Goal: Task Accomplishment & Management: Use online tool/utility

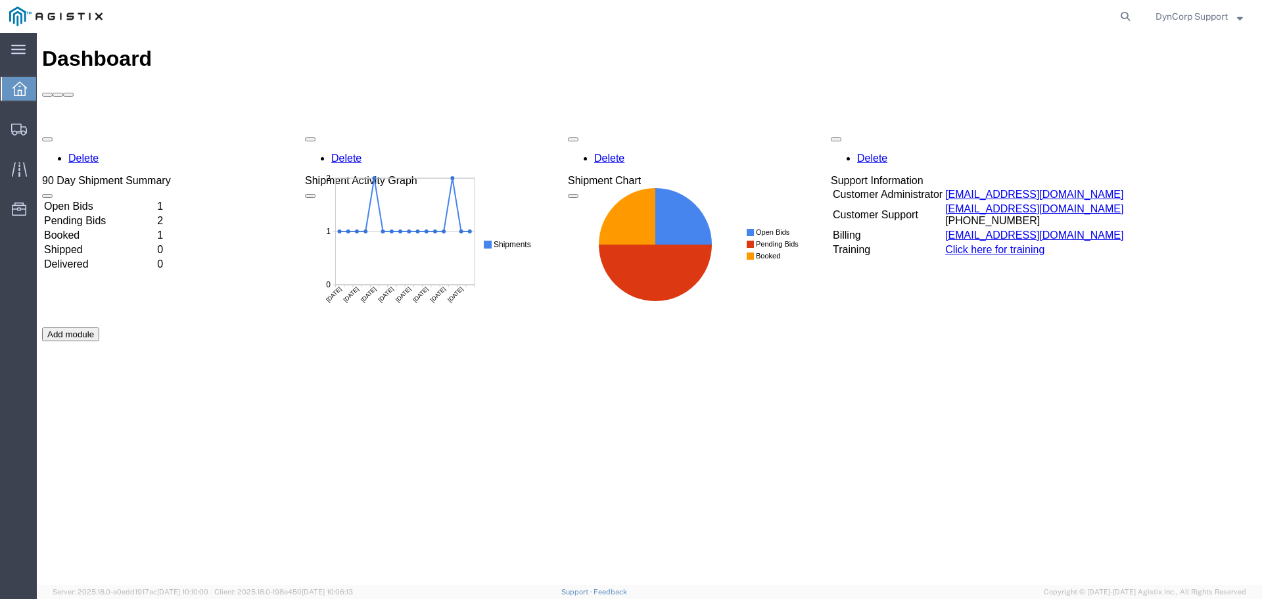
click at [94, 200] on td "Open Bids" at bounding box center [99, 206] width 112 height 13
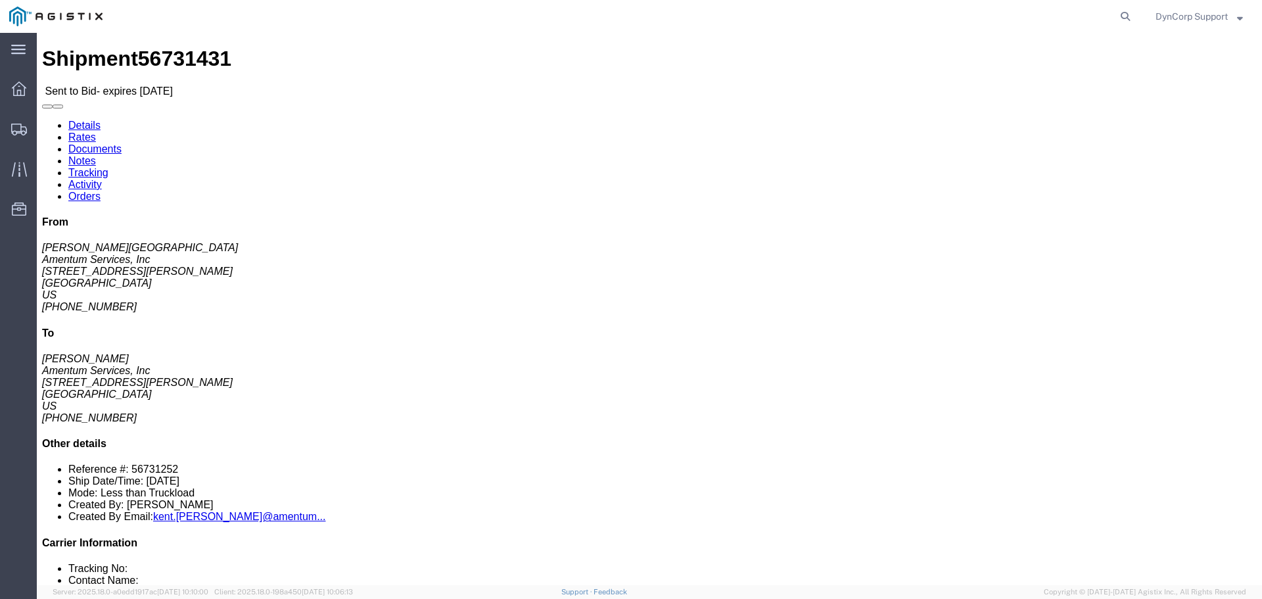
click icon "button"
click link "Notes"
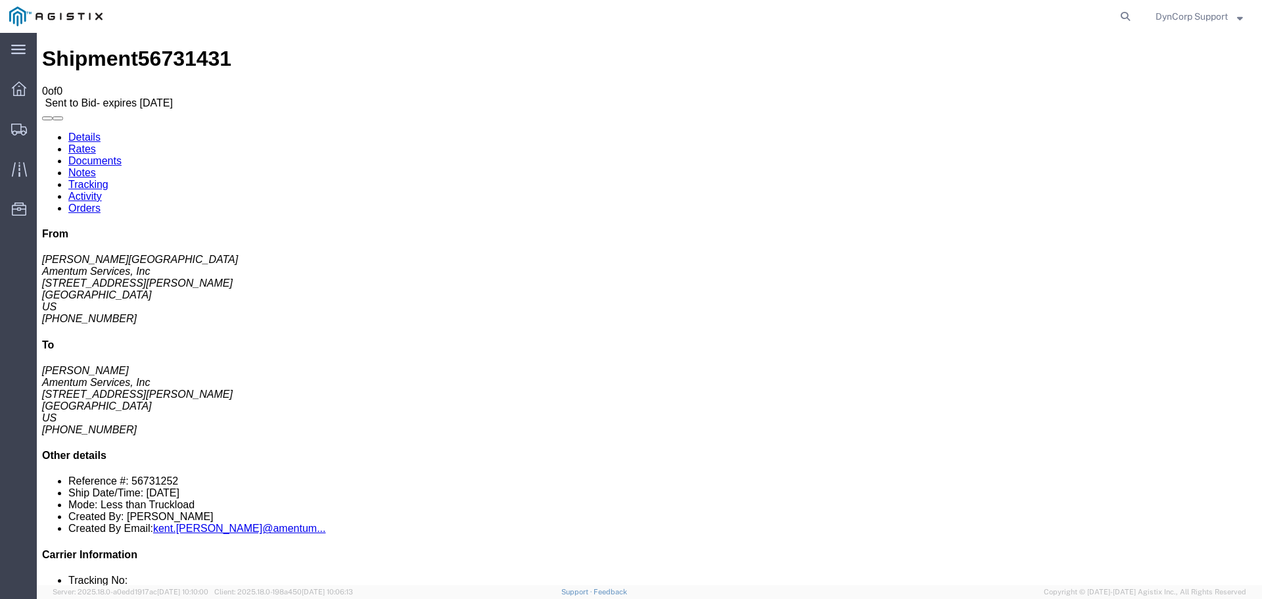
click at [87, 131] on link "Details" at bounding box center [84, 136] width 32 height 11
click button "button"
click span "56731431"
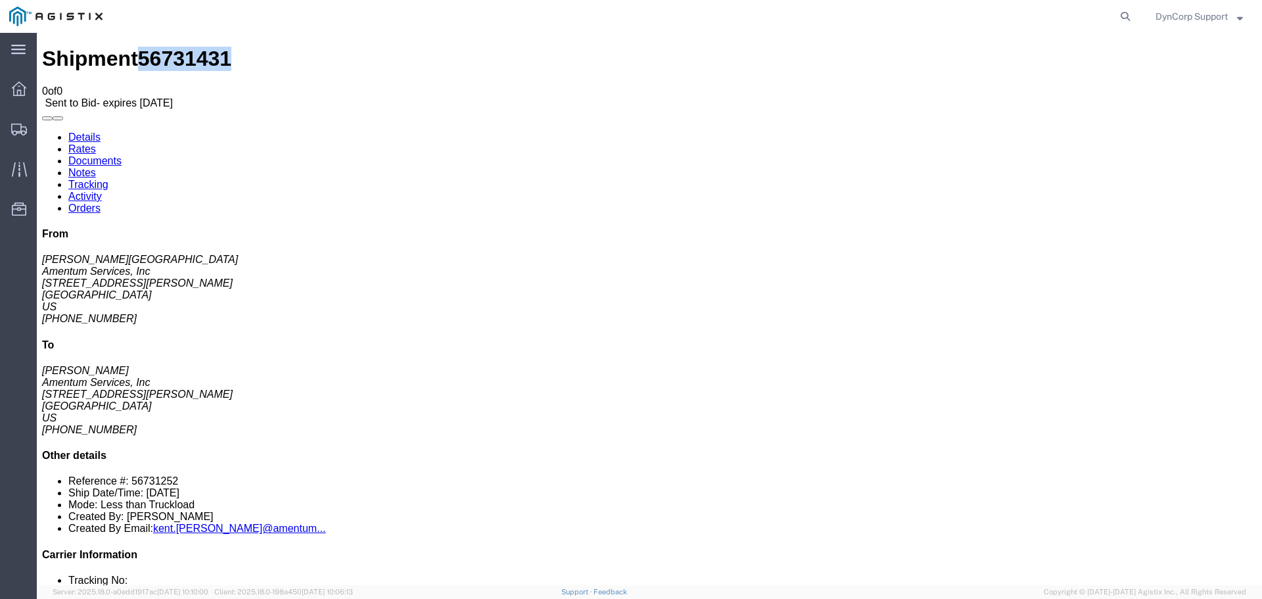
copy span "56731431"
click div "Ship From Amentum Services, Inc ([PERSON_NAME]) [STREET_ADDRESS][PERSON_NAME] […"
click div "Leg 1 - Less than Truckload Vehicle 1: Straight Truck"
click link "Enter / Modify Bid"
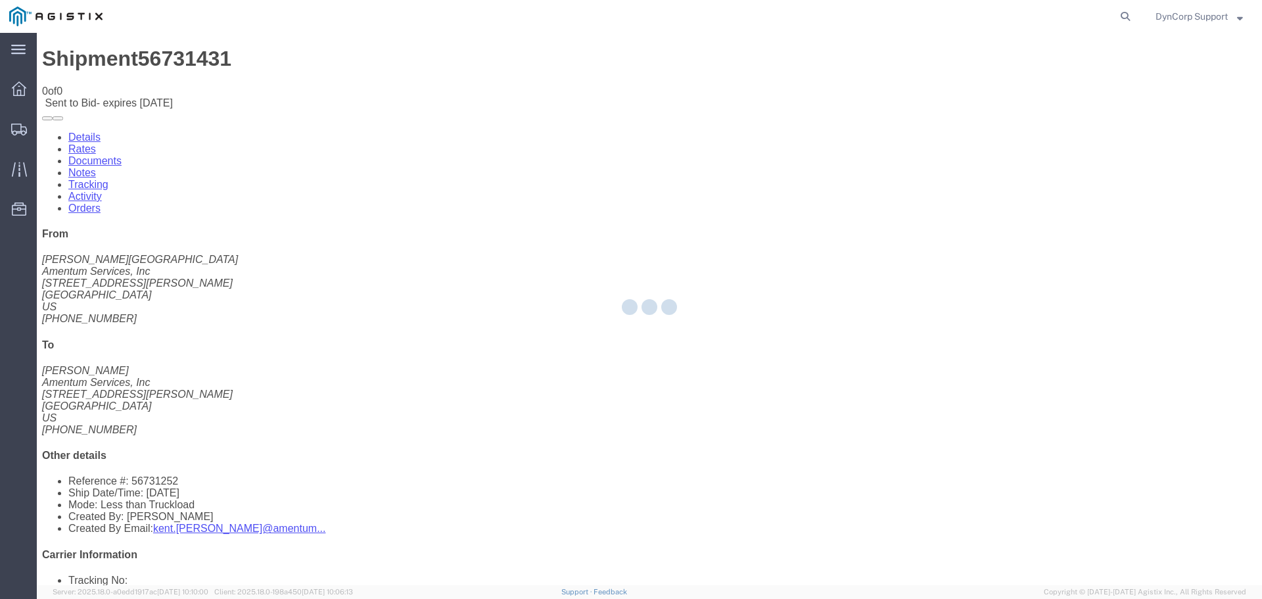
select select "3603"
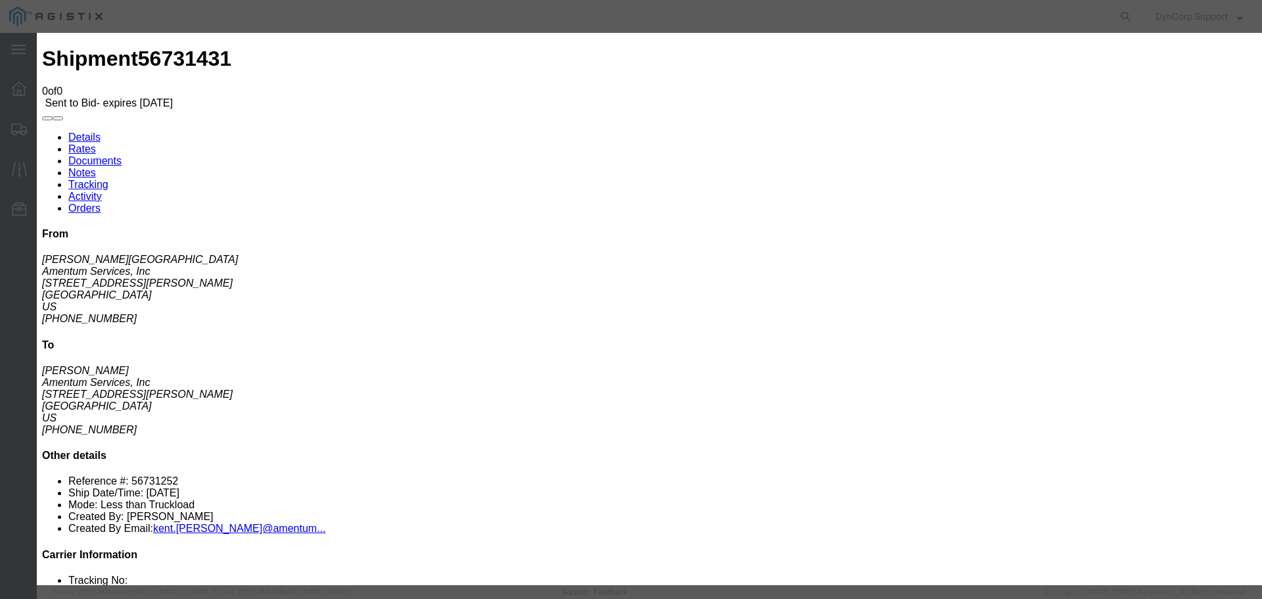
click input "text"
paste input "56731431"
type input "56731431"
click select "Select LTL 5+ Day LTL Economy 3 - 5 Day Less than Truckload TL Standard 3 - 5 D…"
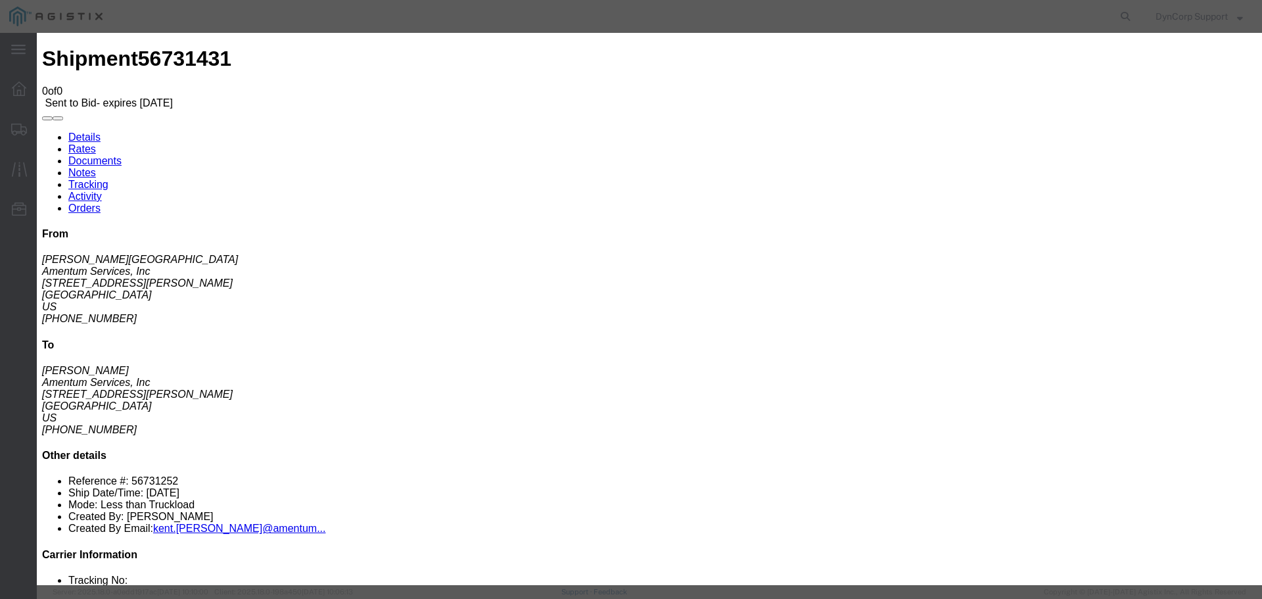
select select "29547"
click select "Select LTL 5+ Day LTL Economy 3 - 5 Day Less than Truckload TL Standard 3 - 5 D…"
click input "text"
paste input "56731431"
type input "56731431"
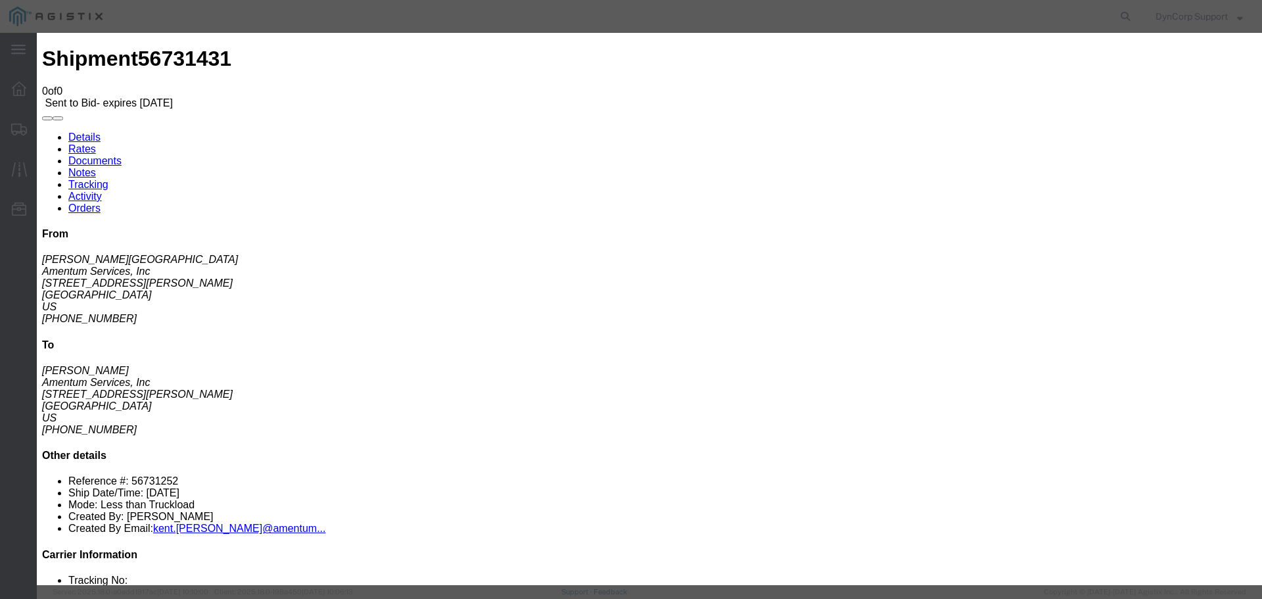
click select "Select Air Less than Truckload Multi-Leg Ocean Freight Rail Small Parcel Truckl…"
select select "TL"
click select "Select Air Less than Truckload Multi-Leg Ocean Freight Rail Small Parcel Truckl…"
click input "number"
type input "2100"
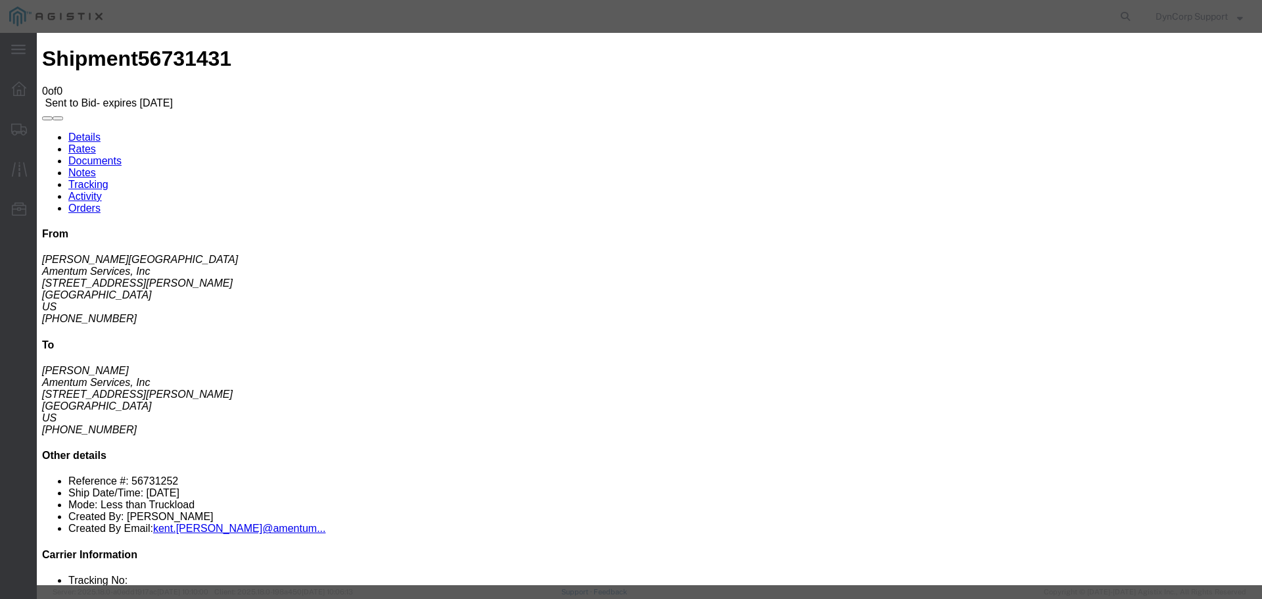
click div "Add charge"
click button "Submit"
